Goal: Check status

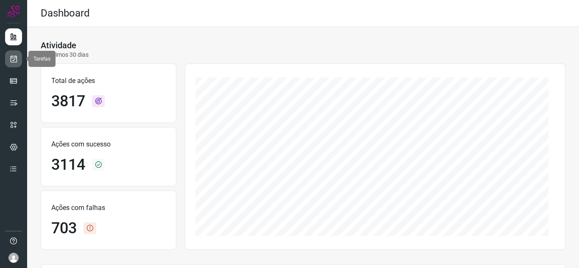
click at [10, 54] on link at bounding box center [13, 58] width 17 height 17
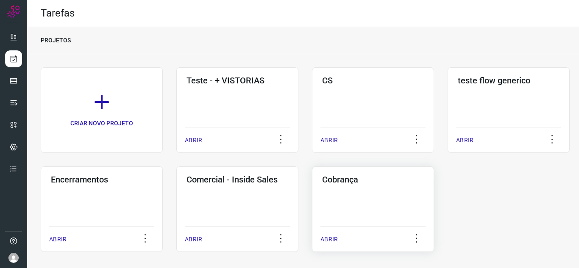
click at [350, 191] on div "Cobrança ABRIR" at bounding box center [373, 209] width 122 height 86
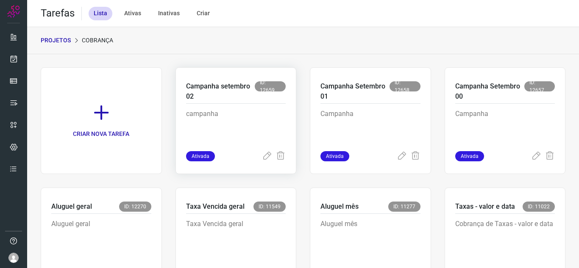
click at [244, 91] on p "Campanha setembro 02" at bounding box center [220, 91] width 69 height 20
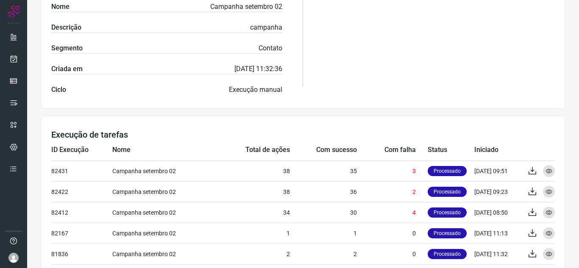
scroll to position [252, 0]
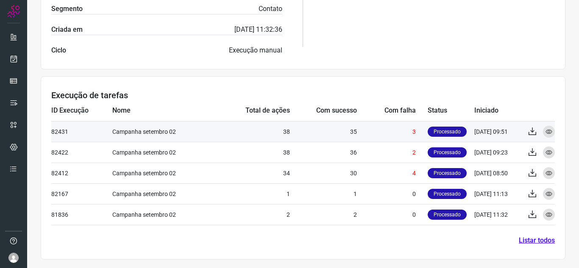
click at [312, 128] on td "35" at bounding box center [323, 131] width 67 height 21
click at [266, 131] on td "38" at bounding box center [253, 131] width 73 height 21
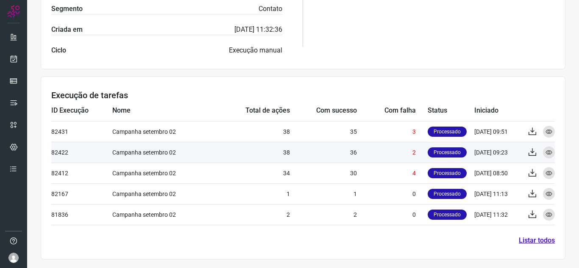
click at [392, 142] on td "2" at bounding box center [392, 152] width 71 height 21
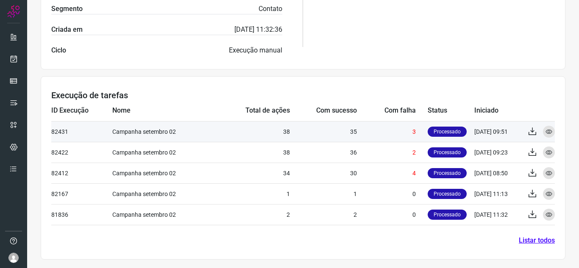
click at [395, 138] on td "3" at bounding box center [392, 131] width 71 height 21
click at [545, 132] on icon at bounding box center [548, 131] width 7 height 7
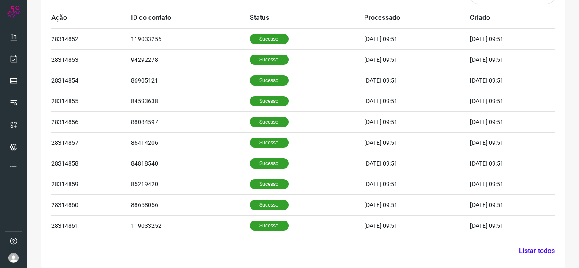
scroll to position [288, 0]
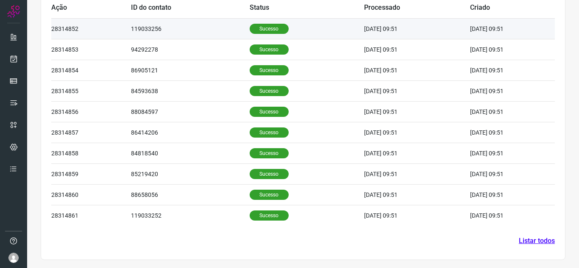
click at [305, 36] on td "Sucesso" at bounding box center [306, 28] width 115 height 21
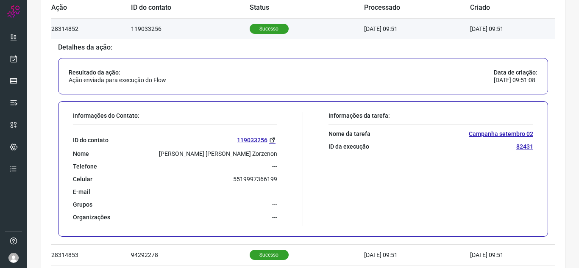
click at [310, 34] on td "Sucesso" at bounding box center [306, 28] width 115 height 21
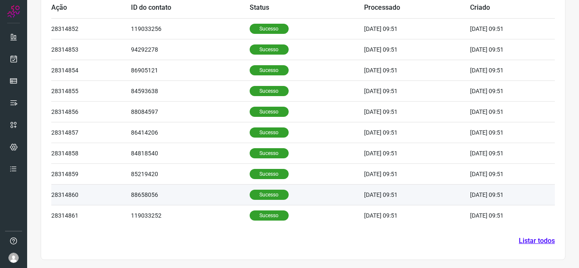
click at [322, 190] on td "Sucesso" at bounding box center [306, 194] width 115 height 21
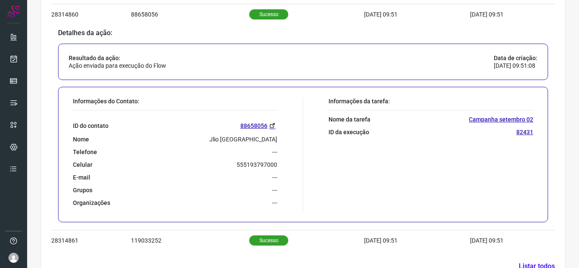
scroll to position [19, 0]
